Goal: Task Accomplishment & Management: Manage account settings

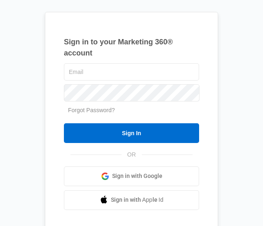
type input "[EMAIL_ADDRESS][DOMAIN_NAME]"
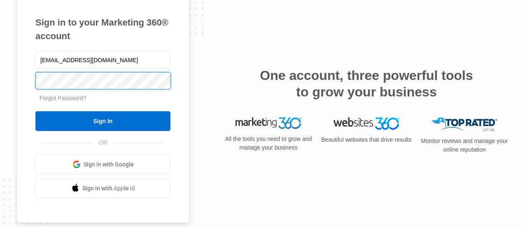
click at [35, 111] on input "Sign In" at bounding box center [102, 121] width 135 height 20
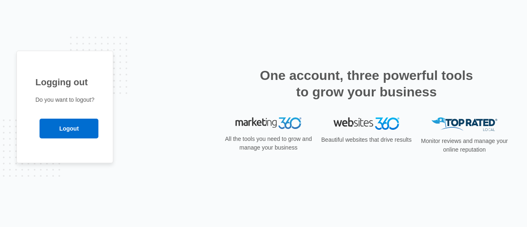
click at [95, 126] on input "Logout" at bounding box center [69, 129] width 59 height 20
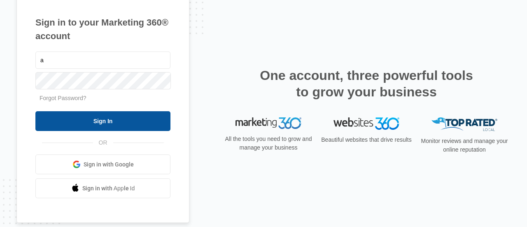
type input "[EMAIL_ADDRESS][DOMAIN_NAME]"
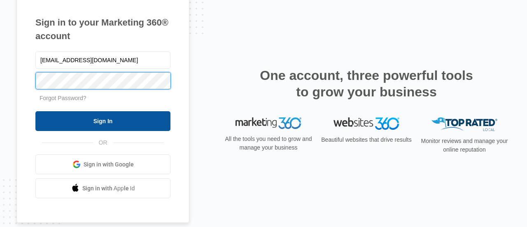
click at [35, 111] on input "Sign In" at bounding box center [102, 121] width 135 height 20
